Goal: Find specific page/section: Find specific page/section

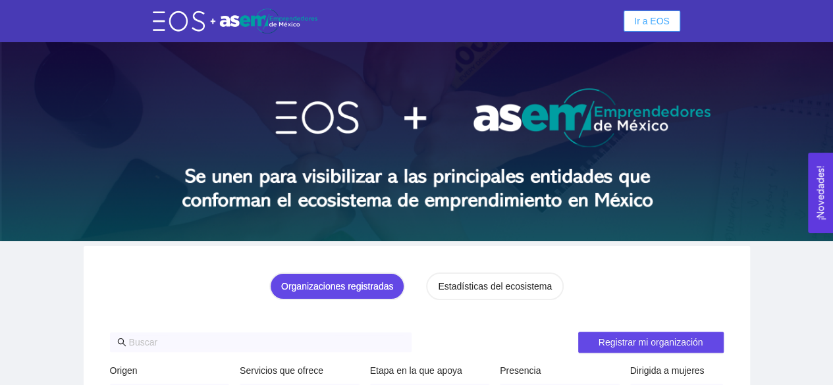
click at [660, 11] on button "Ir a EOS" at bounding box center [652, 21] width 57 height 21
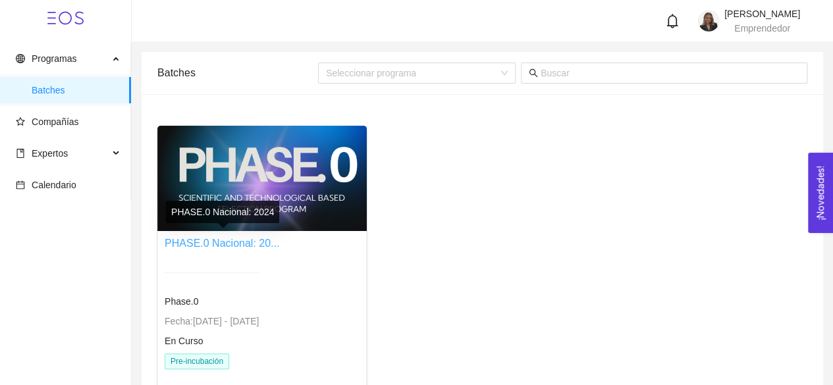
click at [241, 240] on link "PHASE.0 Nacional: 20..." at bounding box center [222, 243] width 115 height 11
click at [198, 351] on div "Phase.0 Fecha: [DATE] - [DATE] En Curso Pre-incubación" at bounding box center [212, 332] width 94 height 150
click at [242, 165] on div at bounding box center [262, 178] width 210 height 105
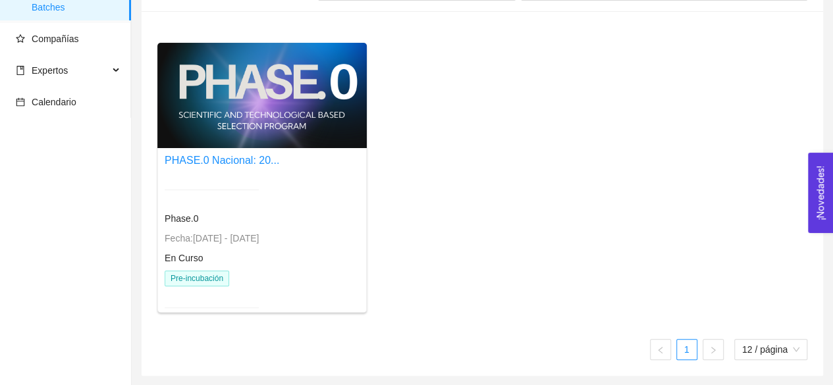
click at [195, 273] on span "Pre-incubación" at bounding box center [197, 279] width 65 height 16
click at [229, 111] on div at bounding box center [262, 95] width 210 height 105
click at [205, 159] on link "PHASE.0 Nacional: 20..." at bounding box center [222, 160] width 115 height 11
click at [199, 156] on link "PHASE.0 Nacional: 20..." at bounding box center [222, 160] width 115 height 11
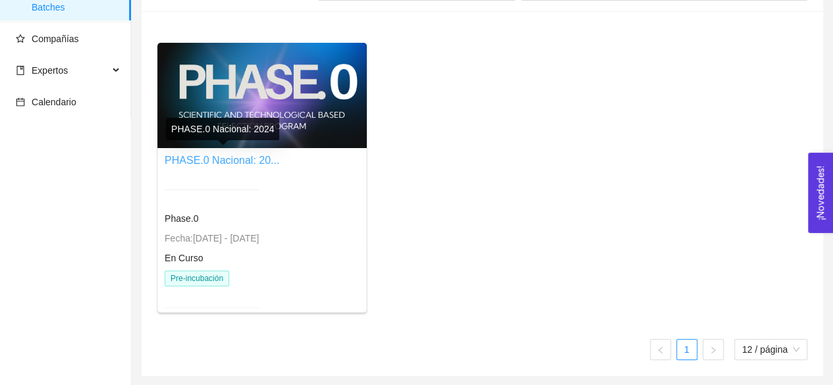
click at [199, 156] on link "PHASE.0 Nacional: 20..." at bounding box center [222, 160] width 115 height 11
click at [258, 163] on link "PHASE.0 Nacional: 20..." at bounding box center [222, 160] width 115 height 11
click at [253, 161] on link "PHASE.0 Nacional: 20..." at bounding box center [222, 160] width 115 height 11
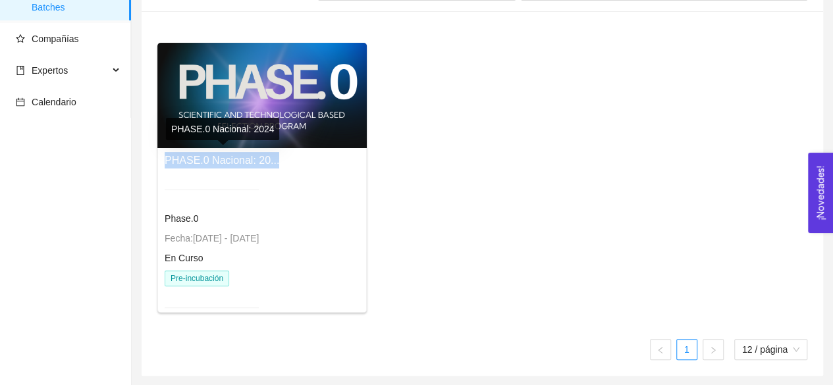
click at [253, 161] on link "PHASE.0 Nacional: 20..." at bounding box center [222, 160] width 115 height 11
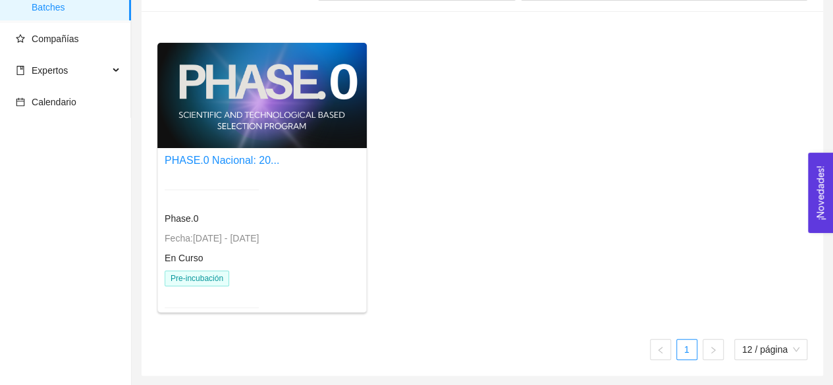
click at [237, 117] on div at bounding box center [262, 95] width 210 height 105
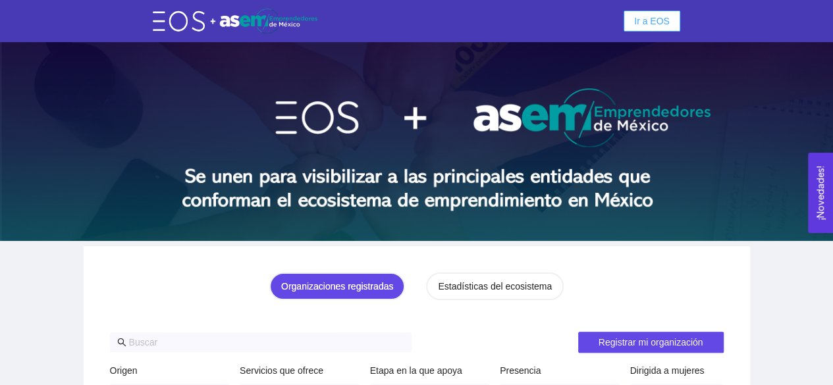
click at [633, 23] on button "Ir a EOS" at bounding box center [652, 21] width 57 height 21
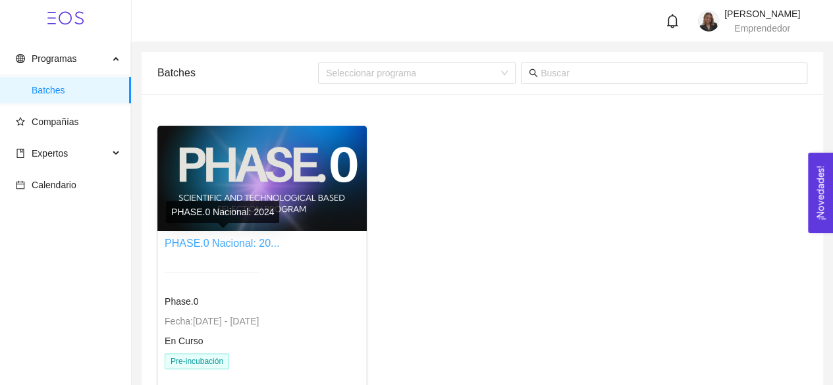
click at [256, 242] on link "PHASE.0 Nacional: 20..." at bounding box center [222, 243] width 115 height 11
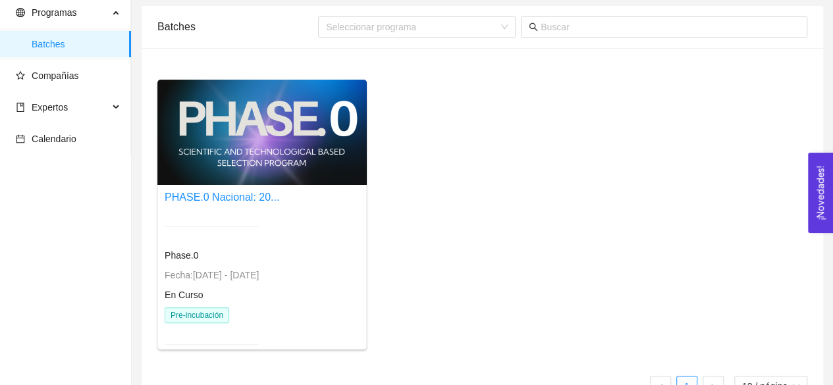
scroll to position [61, 0]
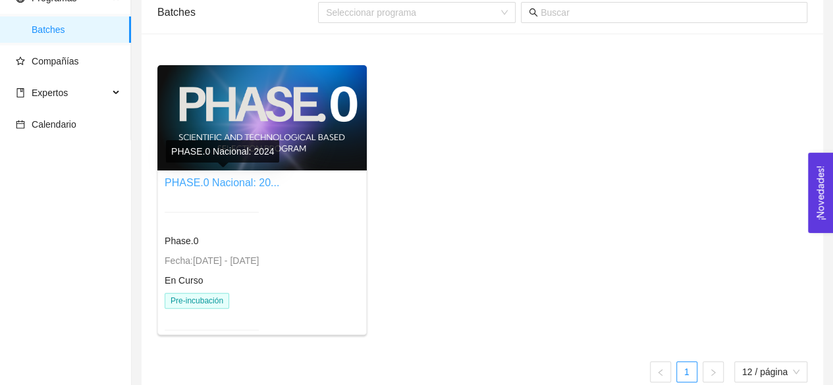
click at [214, 184] on link "PHASE.0 Nacional: 20..." at bounding box center [222, 182] width 115 height 11
click at [175, 181] on link "PHASE.0 Nacional: 20..." at bounding box center [222, 182] width 115 height 11
click at [198, 126] on div at bounding box center [262, 117] width 210 height 105
click at [179, 293] on span "Pre-incubación" at bounding box center [197, 301] width 65 height 16
click at [241, 181] on link "PHASE.0 Nacional: 20..." at bounding box center [222, 182] width 115 height 11
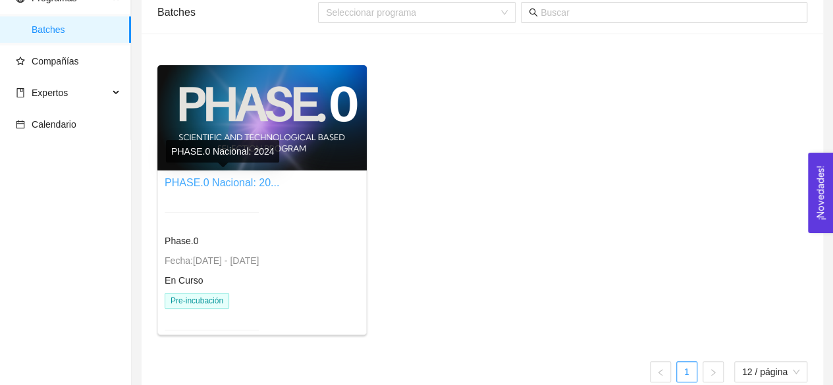
click at [241, 181] on link "PHASE.0 Nacional: 20..." at bounding box center [222, 182] width 115 height 11
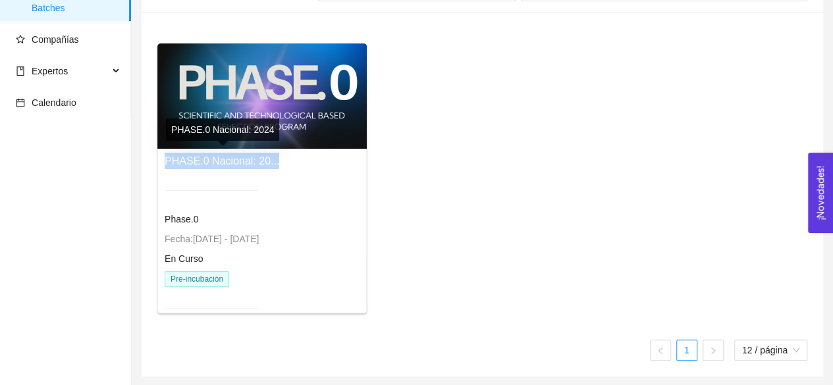
scroll to position [83, 0]
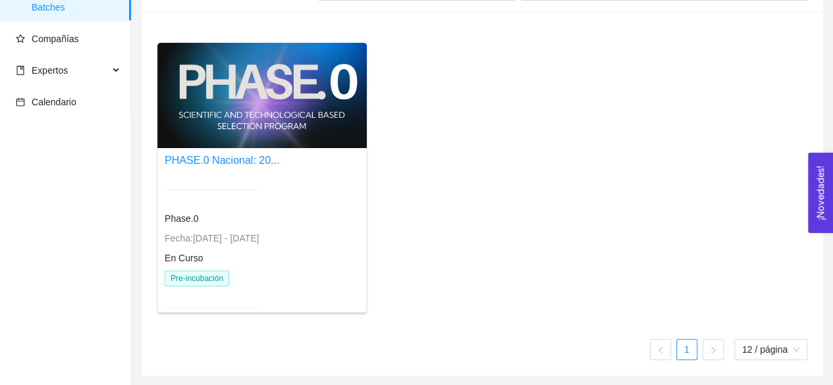
click at [242, 87] on div at bounding box center [262, 95] width 210 height 105
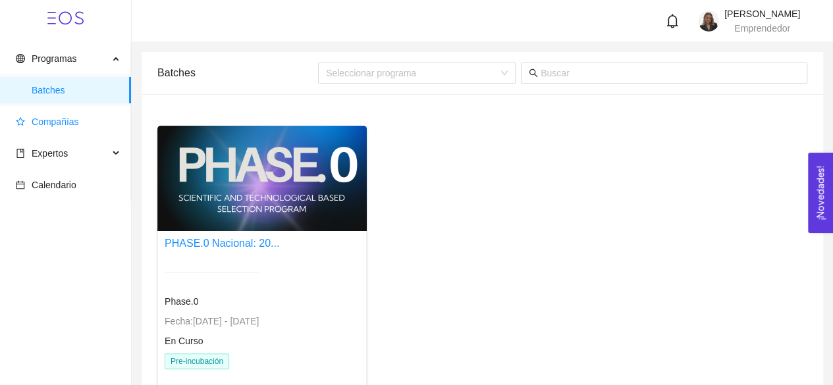
click at [71, 117] on span "Compañías" at bounding box center [55, 122] width 47 height 11
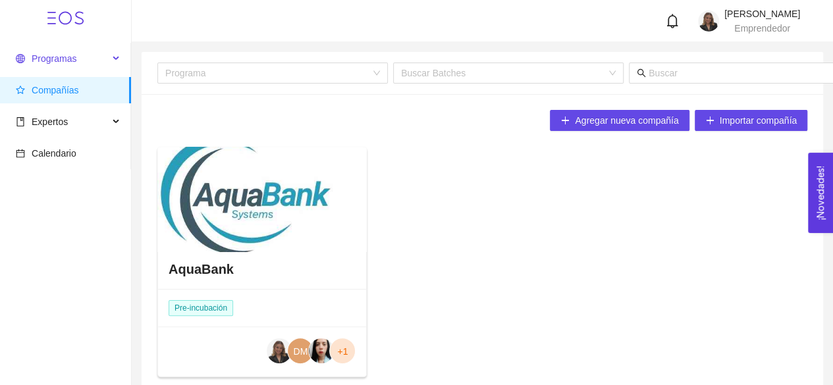
click at [112, 60] on div "Programas" at bounding box center [65, 58] width 131 height 26
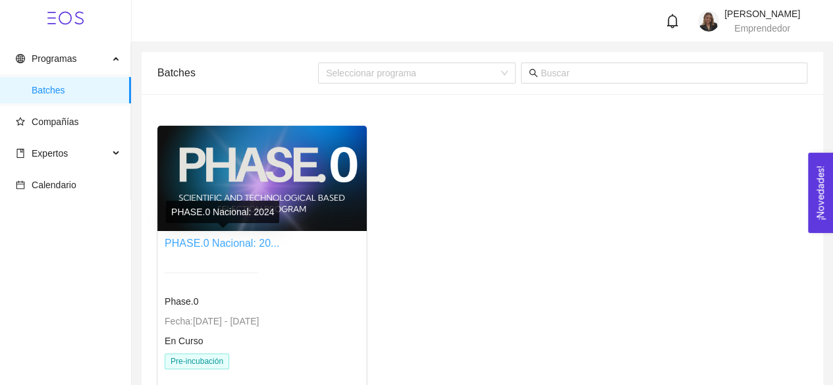
click at [210, 247] on link "PHASE.0 Nacional: 20..." at bounding box center [222, 243] width 115 height 11
click at [233, 239] on link "PHASE.0 Nacional: 20..." at bounding box center [222, 243] width 115 height 11
drag, startPoint x: 233, startPoint y: 239, endPoint x: 659, endPoint y: 146, distance: 435.8
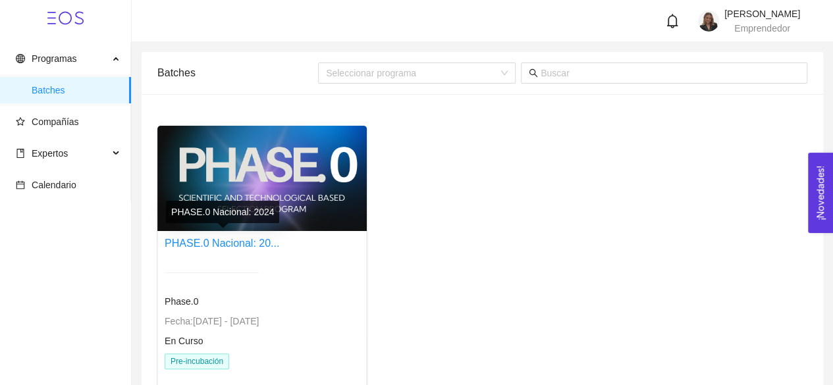
click at [659, 146] on div "PHASE.0 Nacional: 20... Phase.0 Fecha: 24/01/2024 - 31/12/2026 En Curso Pre-inc…" at bounding box center [482, 266] width 661 height 281
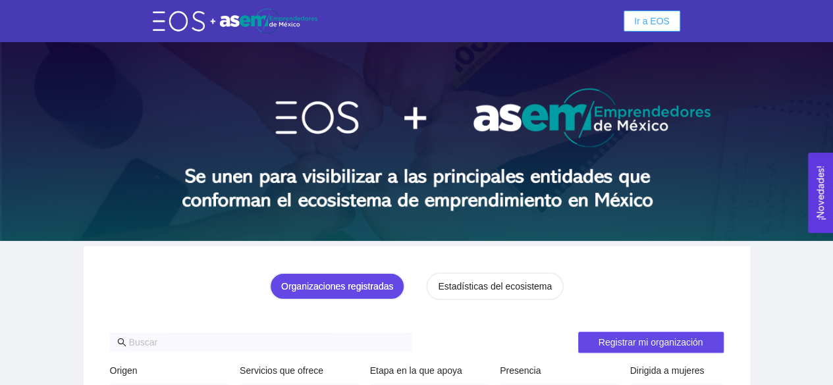
click at [640, 28] on button "Ir a EOS" at bounding box center [652, 21] width 57 height 21
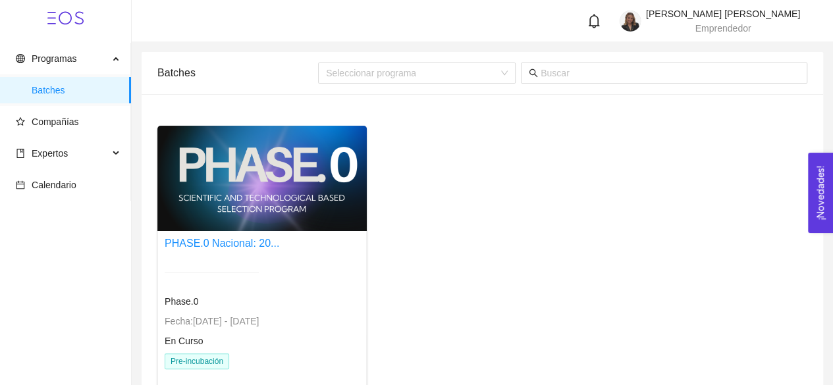
click at [278, 165] on div at bounding box center [262, 178] width 210 height 105
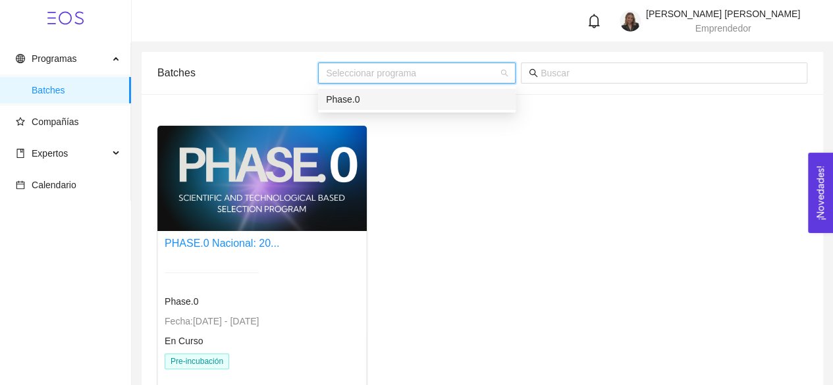
click at [399, 76] on input "search" at bounding box center [412, 73] width 173 height 20
click at [407, 92] on div "Phase.0" at bounding box center [417, 99] width 182 height 14
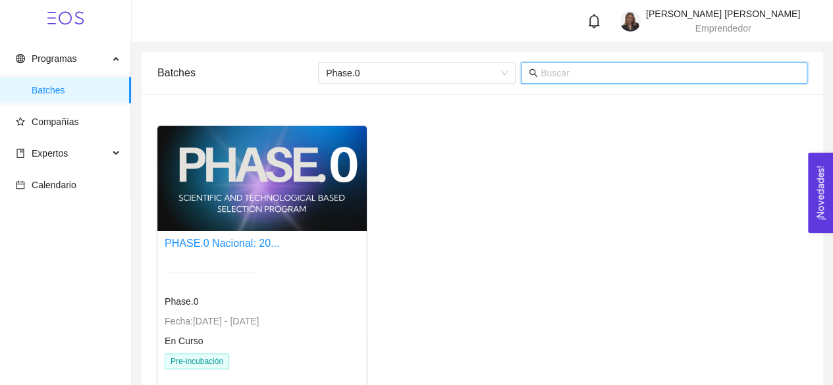
click at [553, 69] on input "text" at bounding box center [670, 73] width 259 height 14
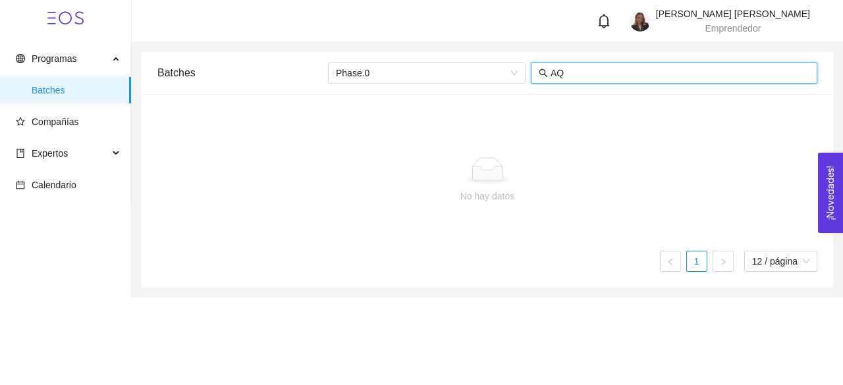
type input "A"
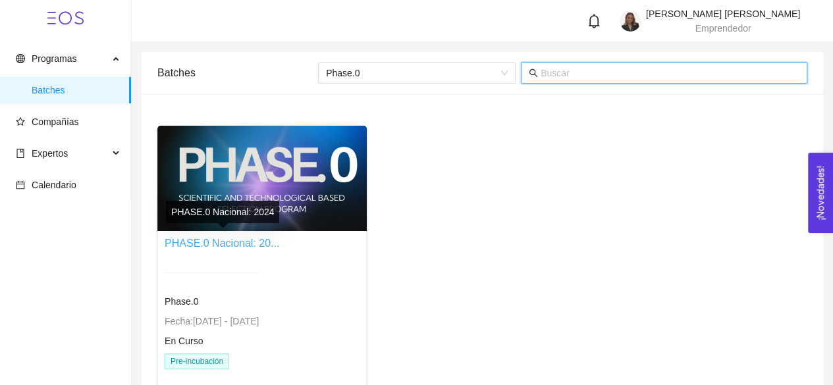
click at [248, 240] on link "PHASE.0 Nacional: 20..." at bounding box center [222, 243] width 115 height 11
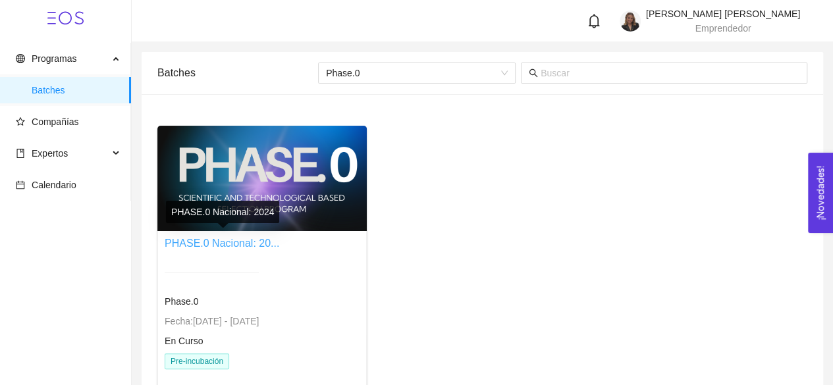
click at [248, 240] on link "PHASE.0 Nacional: 20..." at bounding box center [222, 243] width 115 height 11
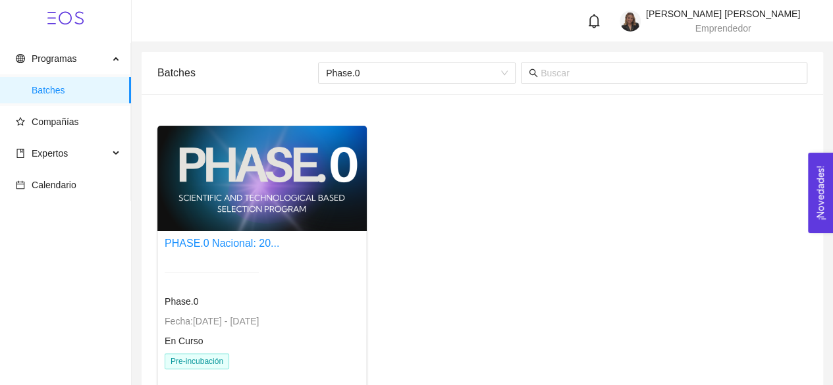
click at [271, 142] on div at bounding box center [262, 178] width 210 height 105
click at [246, 242] on link "PHASE.0 Nacional: 20..." at bounding box center [222, 243] width 115 height 11
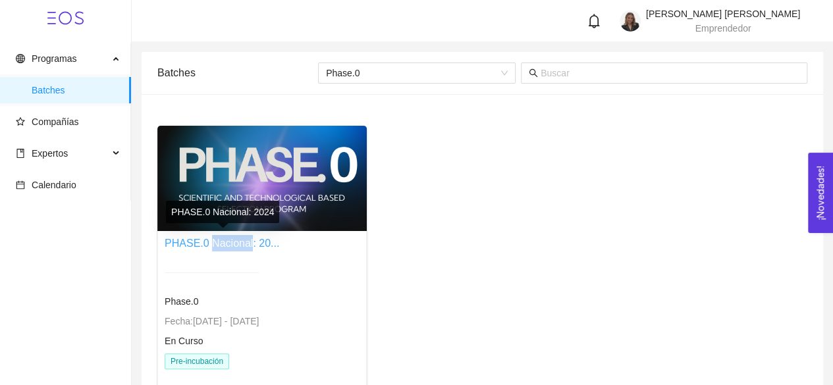
click at [246, 242] on link "PHASE.0 Nacional: 20..." at bounding box center [222, 243] width 115 height 11
click at [240, 242] on link "PHASE.0 Nacional: 20..." at bounding box center [222, 243] width 115 height 11
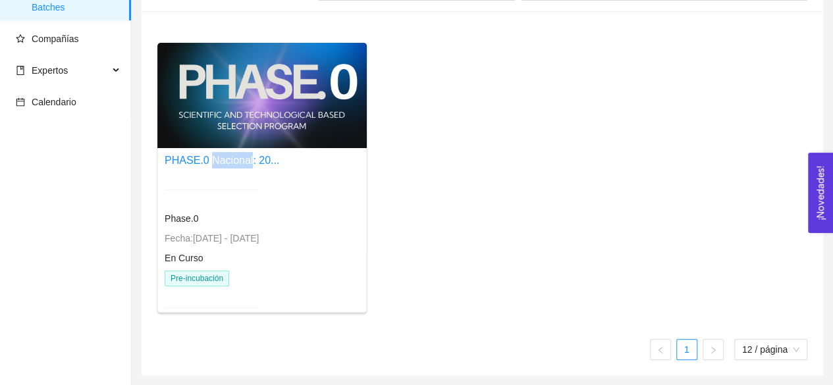
scroll to position [62, 0]
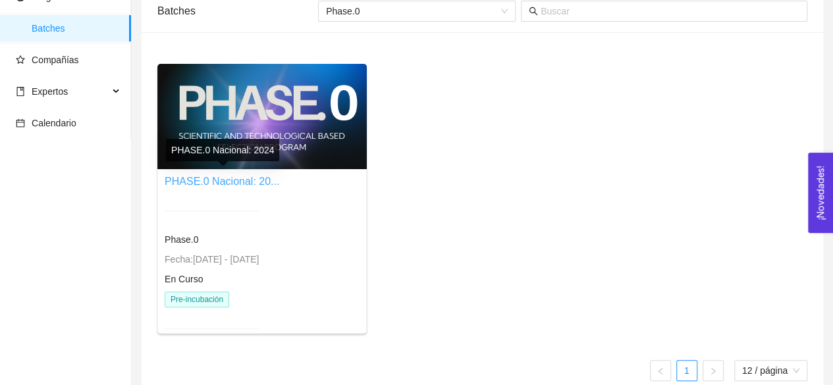
click at [191, 179] on link "PHASE.0 Nacional: 20..." at bounding box center [222, 181] width 115 height 11
click at [212, 177] on link "PHASE.0 Nacional: 20..." at bounding box center [222, 181] width 115 height 11
